Goal: Find specific page/section: Find specific page/section

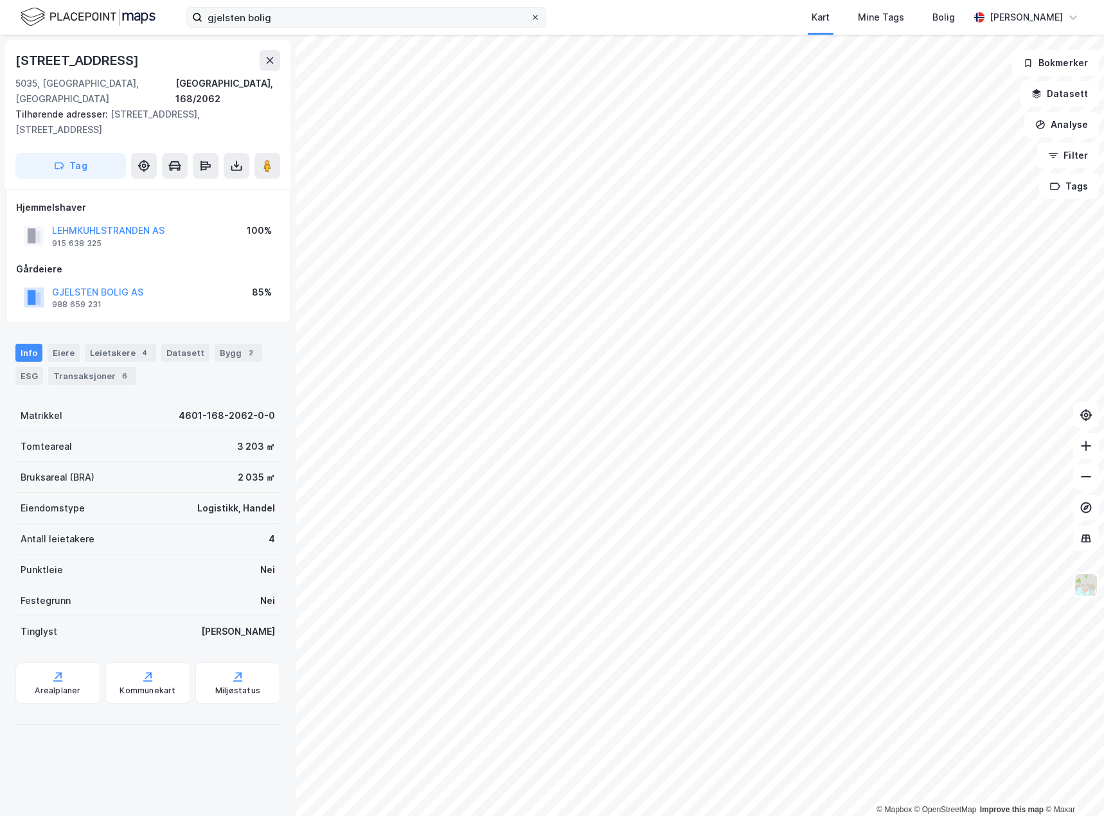
click at [532, 18] on icon at bounding box center [535, 17] width 8 height 8
click at [530, 18] on input "gjelsten bolig" at bounding box center [366, 17] width 328 height 19
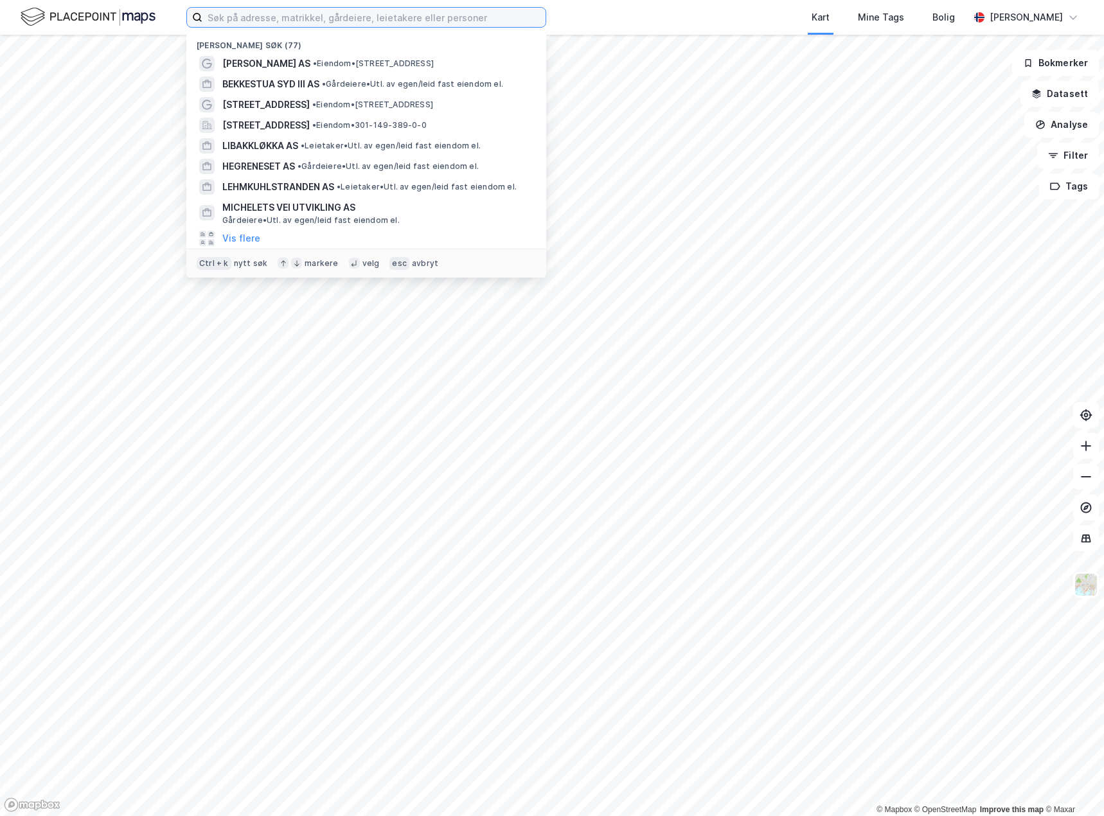
click at [257, 12] on input at bounding box center [373, 17] width 343 height 19
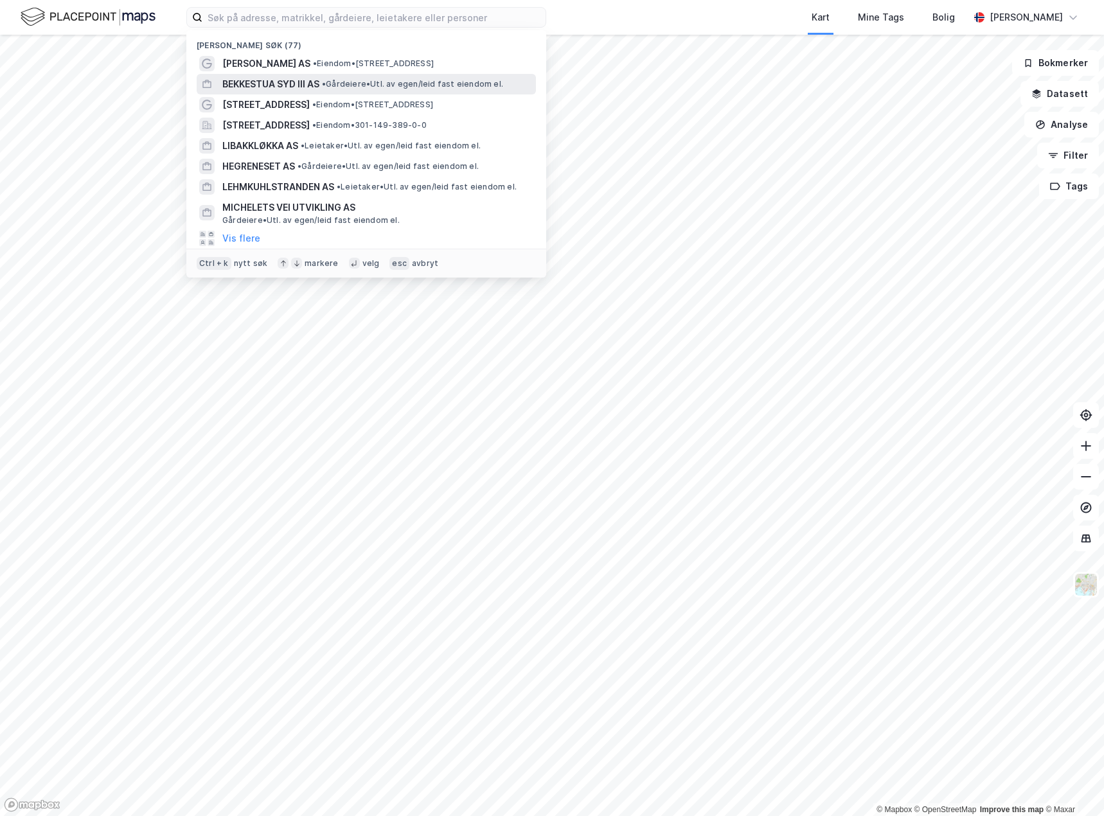
click at [304, 85] on span "BEKKESTUA SYD III AS" at bounding box center [270, 83] width 97 height 15
